Goal: Task Accomplishment & Management: Manage account settings

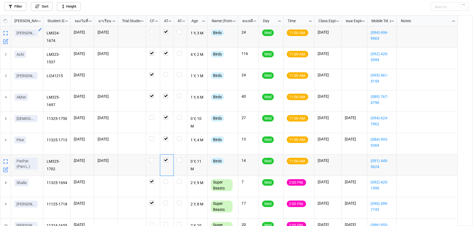
checkbox input "false"
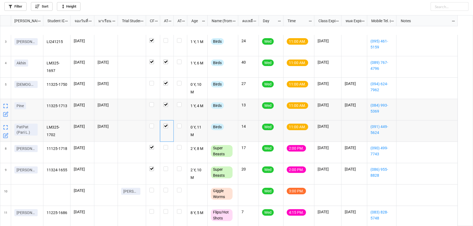
scroll to position [49, 0]
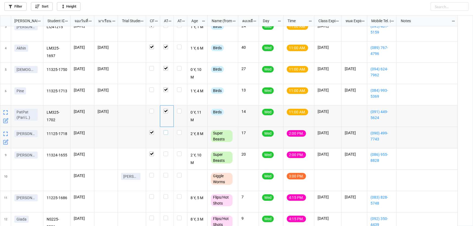
click at [167, 130] on label "grid" at bounding box center [166, 130] width 7 height 0
click at [163, 150] on div "grid" at bounding box center [167, 158] width 14 height 21
click at [167, 152] on label "grid" at bounding box center [166, 152] width 7 height 0
checkbox input "true"
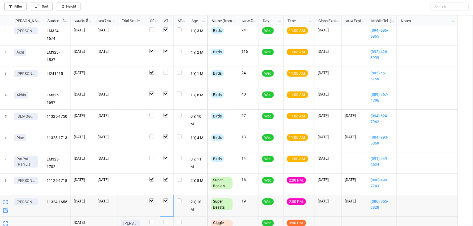
scroll to position [0, 0]
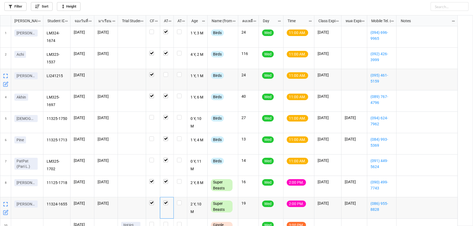
click at [5, 86] on icon "grid" at bounding box center [5, 84] width 5 height 5
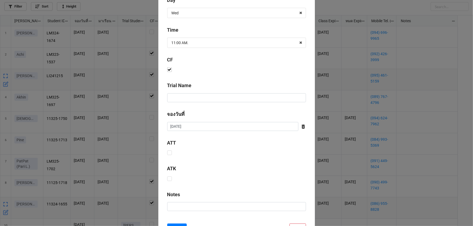
scroll to position [219, 0]
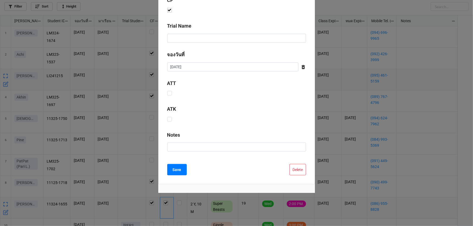
click at [293, 165] on button "Delete" at bounding box center [297, 169] width 17 height 11
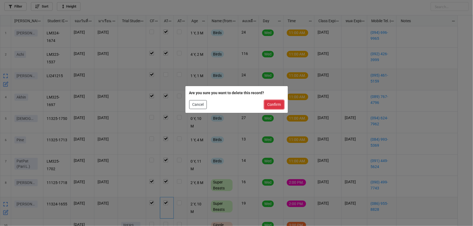
click at [272, 104] on button "Confirm" at bounding box center [274, 104] width 20 height 9
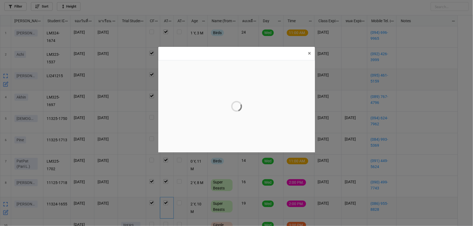
scroll to position [0, 0]
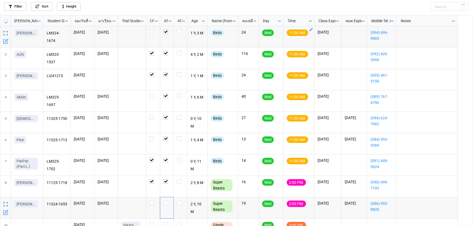
checkbox input "true"
checkbox input "false"
checkbox input "true"
checkbox input "false"
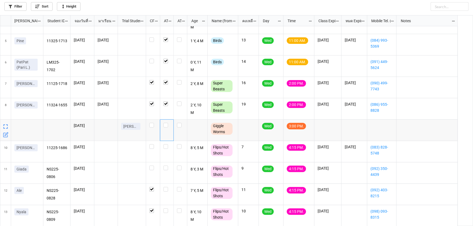
scroll to position [78, 0]
click at [5, 135] on icon "grid" at bounding box center [6, 133] width 3 height 3
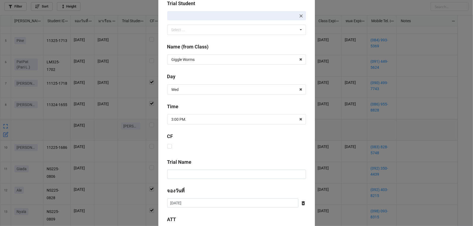
scroll to position [200, 0]
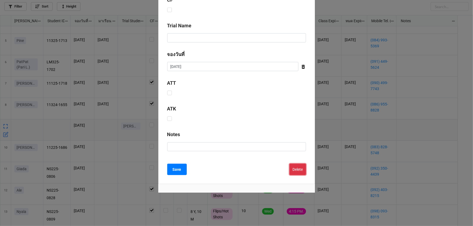
click at [298, 168] on button "Delete" at bounding box center [297, 169] width 17 height 11
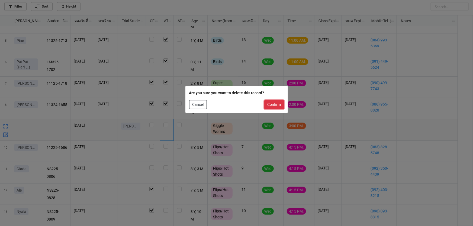
click at [269, 108] on button "Confirm" at bounding box center [274, 104] width 20 height 9
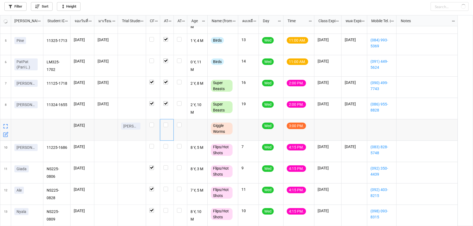
checkbox input "true"
